Goal: Purchase product/service

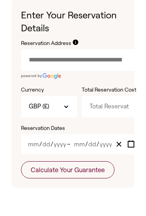
scroll to position [423, 0]
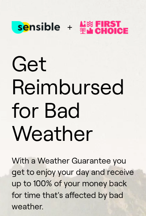
scroll to position [451, 0]
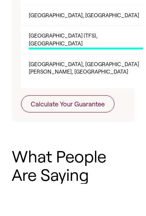
click at [122, 68] on li "[GEOGRAPHIC_DATA] (TFS), [GEOGRAPHIC_DATA]" at bounding box center [82, 71] width 122 height 28
type input "**********"
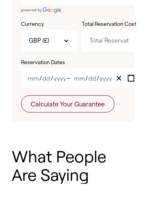
click at [115, 73] on input "Total Reservation Cost" at bounding box center [112, 72] width 61 height 21
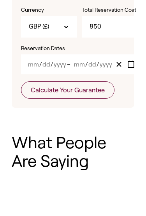
type input "850"
click at [47, 100] on div "/ / – / /" at bounding box center [82, 110] width 122 height 20
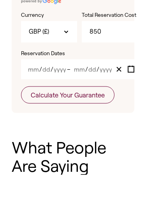
click at [37, 101] on div "/ / – / / « ‹ [DATE] › » Sun Mon Tue Wed Thu Fri Sat 31 1 2 3 4 5 6 7 8 9 10 11…" at bounding box center [82, 110] width 122 height 20
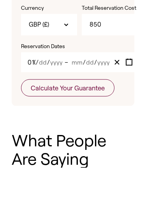
type input "10"
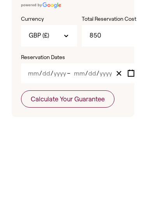
scroll to position [410, 0]
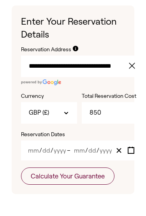
click at [58, 148] on input "Year" at bounding box center [59, 150] width 13 height 7
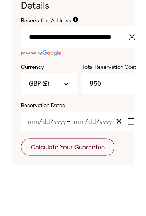
click at [35, 147] on input "Month" at bounding box center [34, 150] width 12 height 7
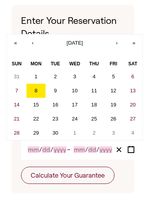
click at [118, 43] on button "›" at bounding box center [117, 44] width 17 height 17
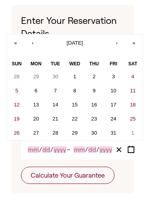
scroll to position [412, 0]
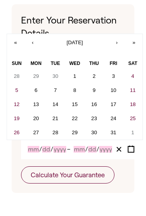
click at [18, 102] on abbr "12" at bounding box center [17, 105] width 6 height 6
click at [98, 102] on button "16" at bounding box center [95, 105] width 20 height 14
type input "10"
type input "12"
type input "2025"
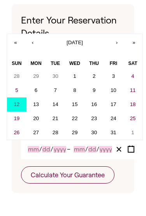
type input "10"
type input "16"
type input "2025"
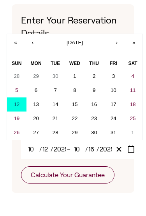
scroll to position [412, 0]
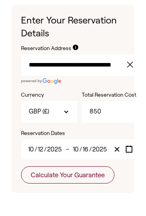
click at [101, 173] on button "Calculate Your Guarantee" at bounding box center [68, 174] width 94 height 17
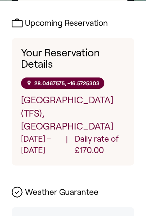
scroll to position [379, 0]
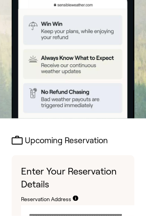
scroll to position [262, 0]
